Goal: Task Accomplishment & Management: Manage account settings

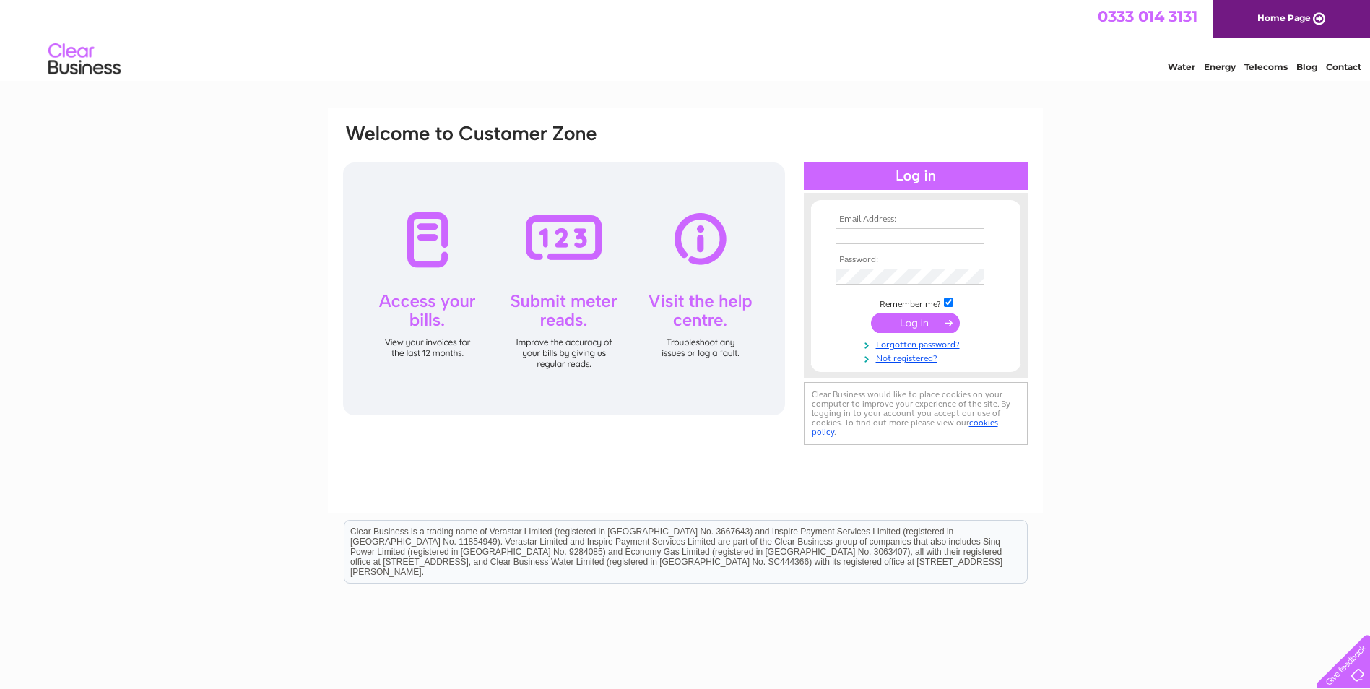
type input "[PERSON_NAME][EMAIL_ADDRESS][DOMAIN_NAME]"
click at [911, 317] on input "submit" at bounding box center [915, 323] width 89 height 20
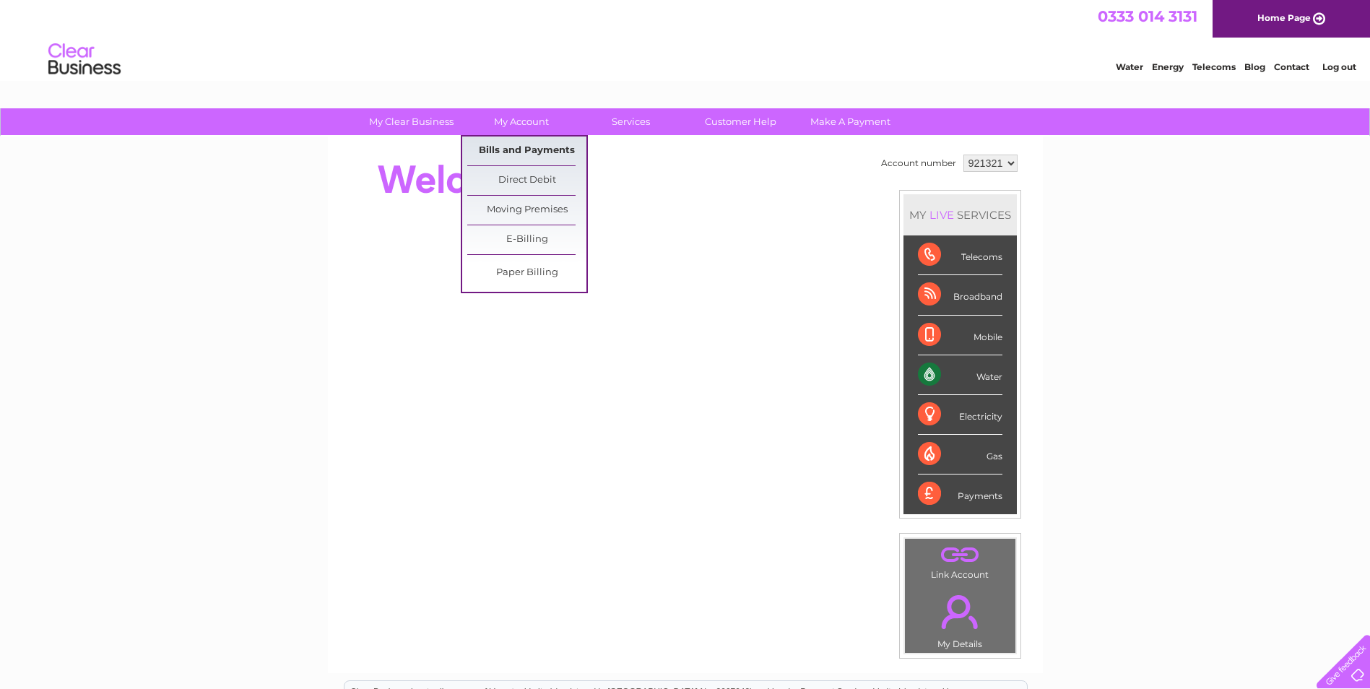
click at [515, 158] on link "Bills and Payments" at bounding box center [526, 150] width 119 height 29
click at [538, 152] on link "Bills and Payments" at bounding box center [526, 150] width 119 height 29
click at [511, 145] on link "Bills and Payments" at bounding box center [526, 150] width 119 height 29
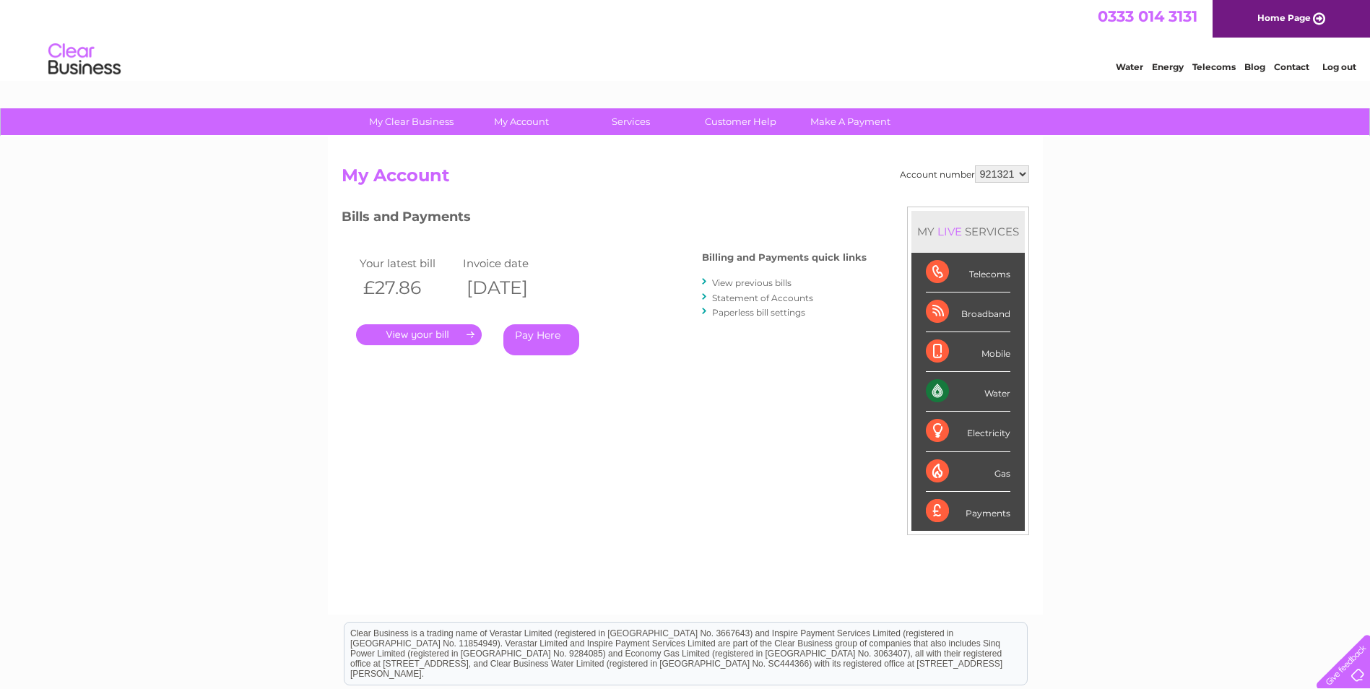
click at [1017, 171] on select "921321 939093" at bounding box center [1002, 173] width 54 height 17
select select "939093"
click at [975, 165] on select "921321 939093" at bounding box center [1002, 173] width 54 height 17
click at [415, 335] on link "." at bounding box center [419, 334] width 126 height 21
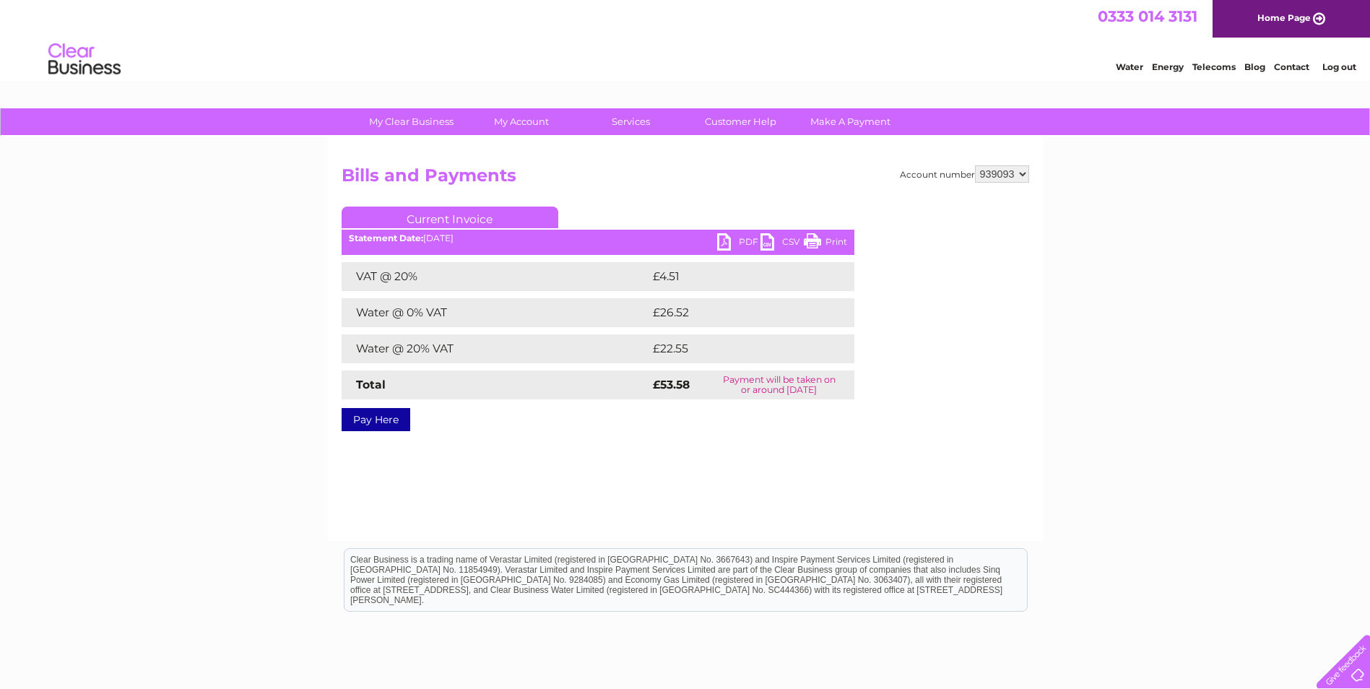
click at [731, 239] on link "PDF" at bounding box center [738, 243] width 43 height 21
